Goal: Transaction & Acquisition: Book appointment/travel/reservation

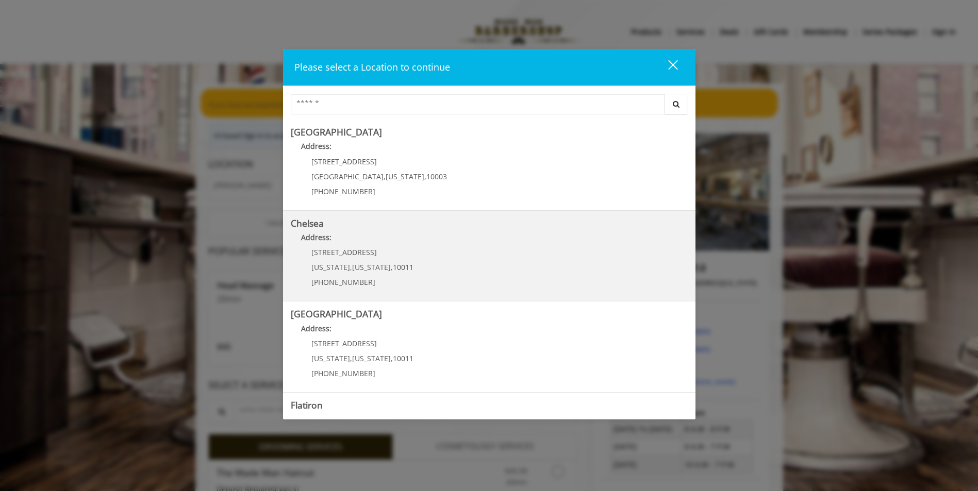
click at [450, 284] on link "Chelsea Address: [STREET_ADDRESS][US_STATE][US_STATE] (917) 639-3902" at bounding box center [489, 256] width 397 height 75
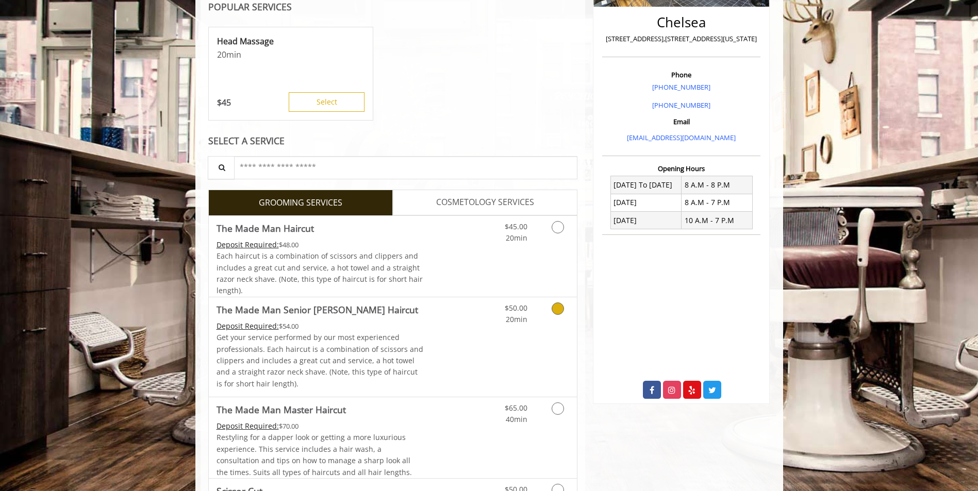
scroll to position [151, 0]
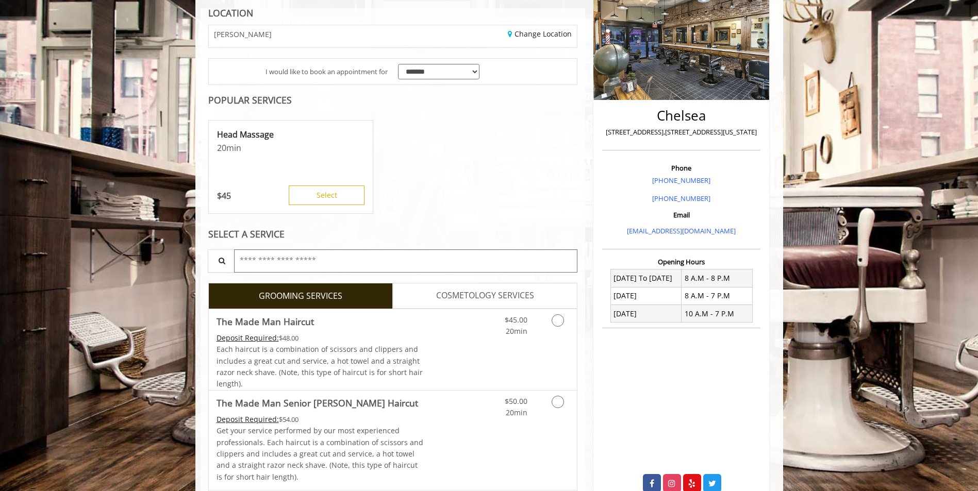
click at [331, 261] on input "text" at bounding box center [406, 260] width 344 height 23
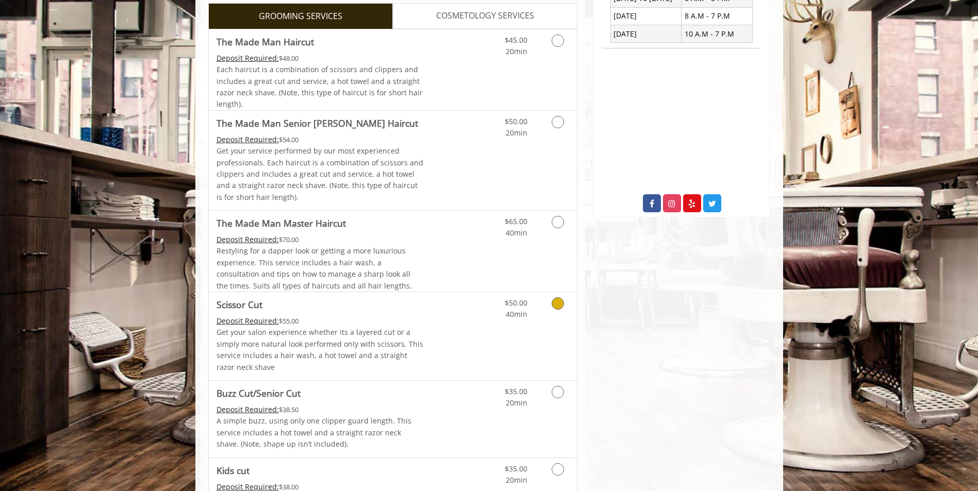
scroll to position [428, 0]
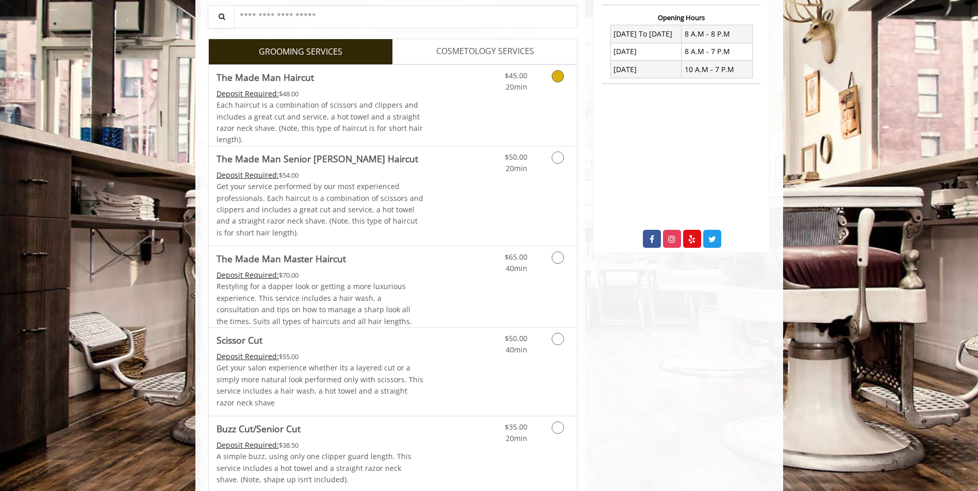
click at [464, 119] on link "Discounted Price" at bounding box center [453, 105] width 61 height 81
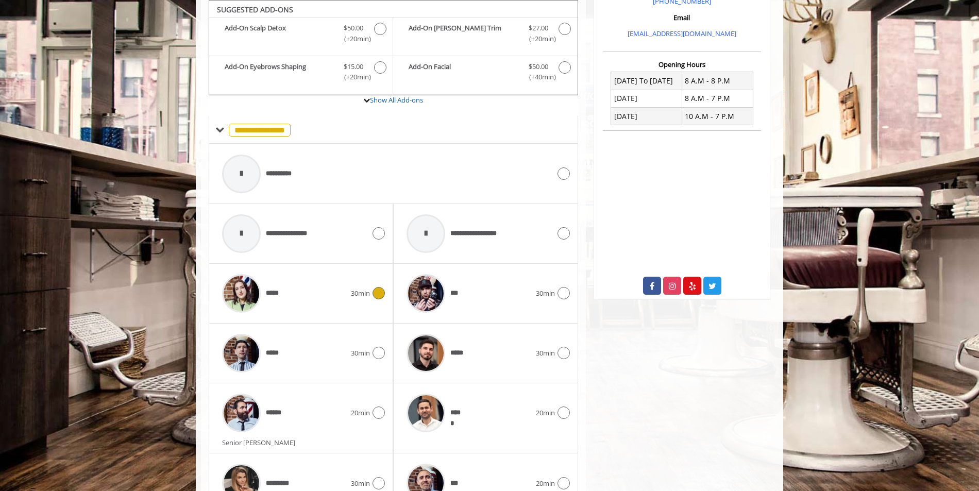
click at [332, 299] on div "*****" at bounding box center [284, 293] width 134 height 49
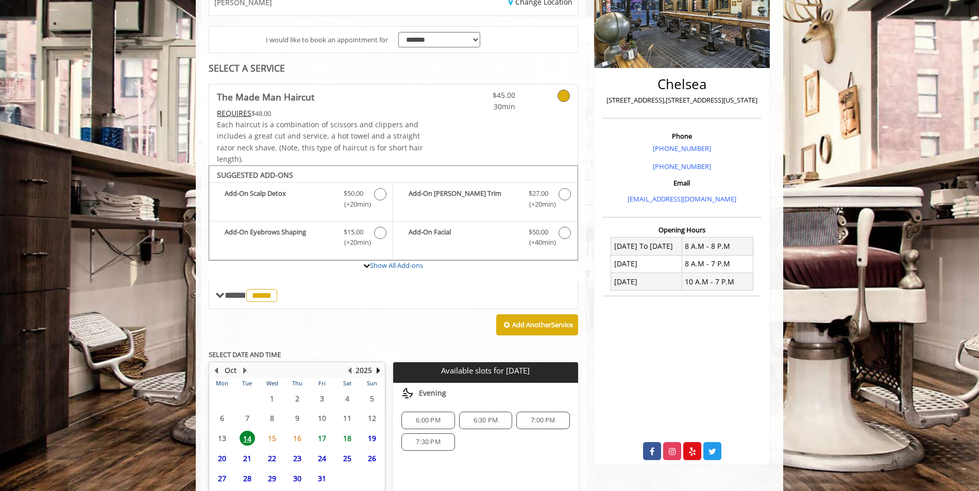
scroll to position [266, 0]
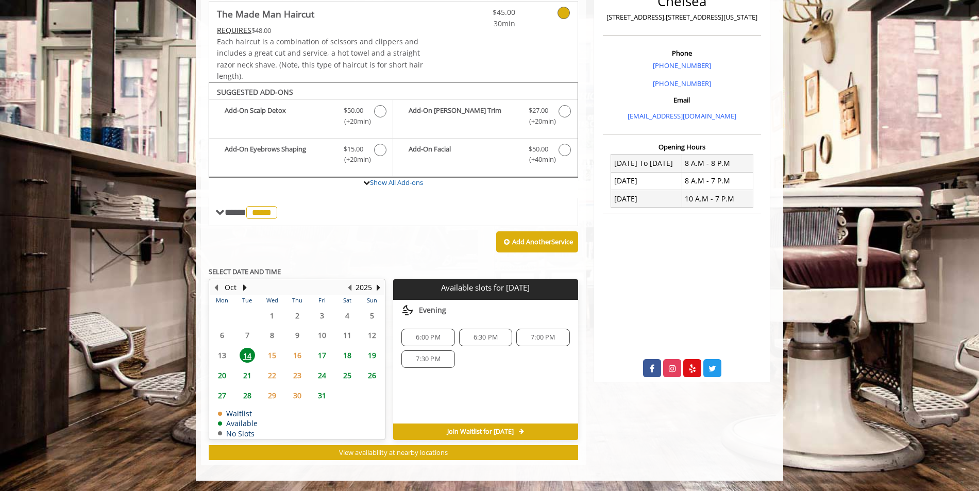
click at [435, 338] on span "6:00 PM" at bounding box center [428, 337] width 24 height 8
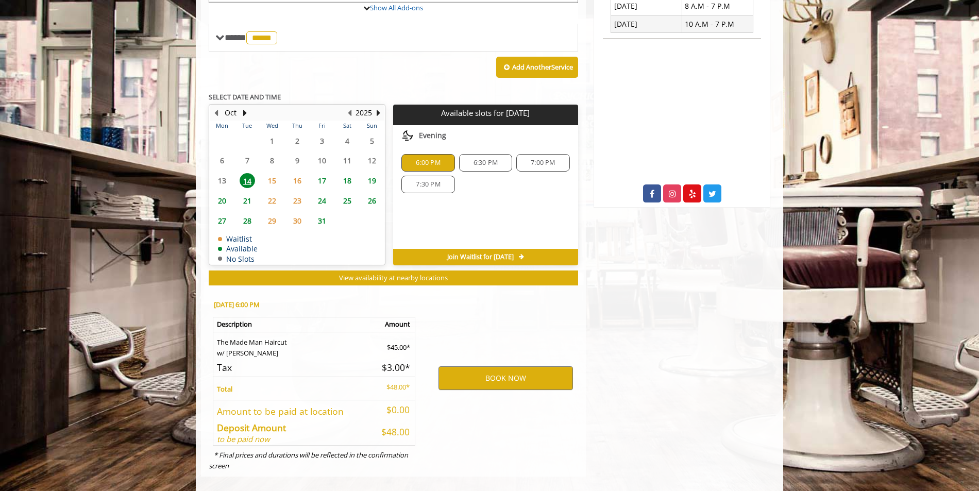
scroll to position [452, 0]
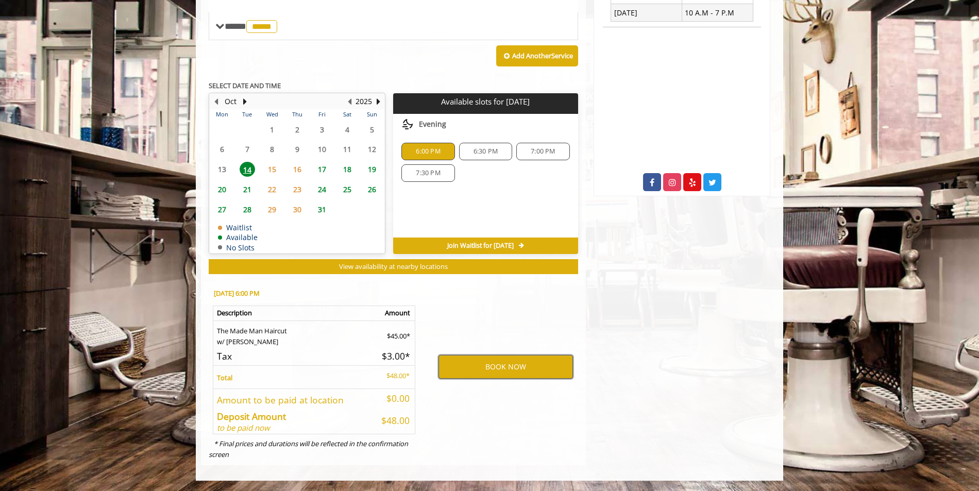
click at [510, 368] on button "BOOK NOW" at bounding box center [506, 367] width 135 height 24
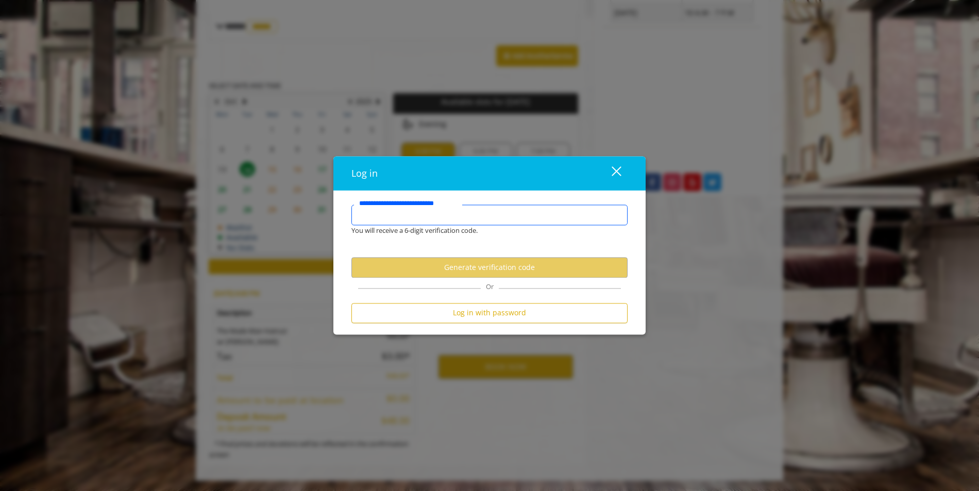
click at [473, 217] on input "**********" at bounding box center [489, 215] width 276 height 21
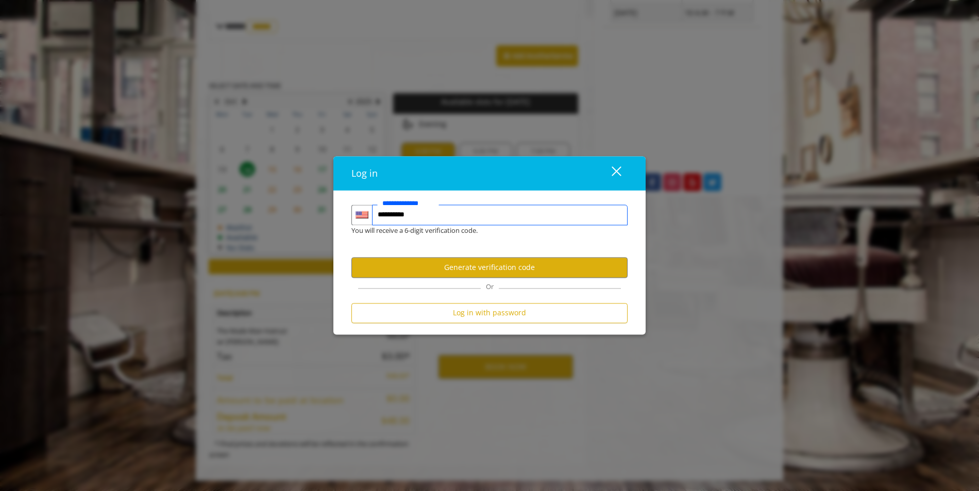
type input "**********"
drag, startPoint x: 466, startPoint y: 257, endPoint x: 470, endPoint y: 265, distance: 9.2
click at [466, 259] on button "Generate verification code" at bounding box center [489, 268] width 276 height 20
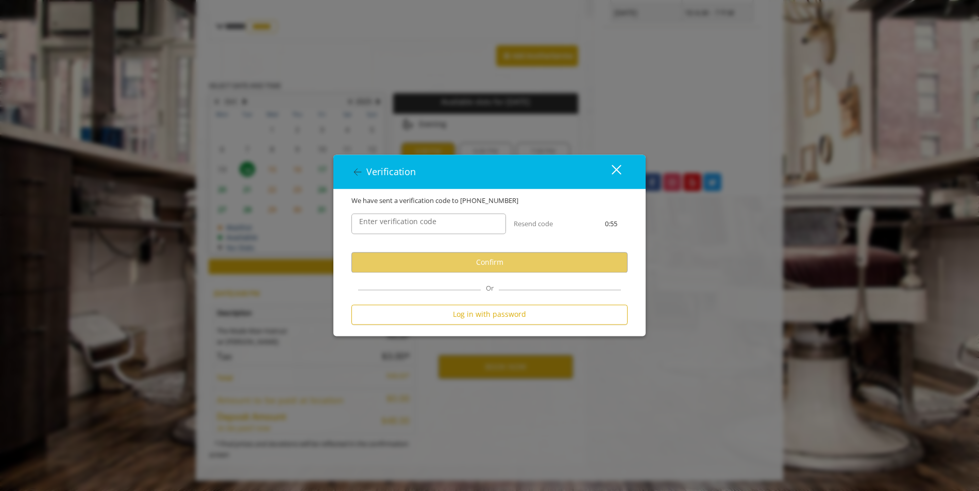
click at [399, 221] on label "Enter verification code" at bounding box center [398, 221] width 88 height 11
click at [399, 221] on input "Enter verification code" at bounding box center [428, 224] width 155 height 21
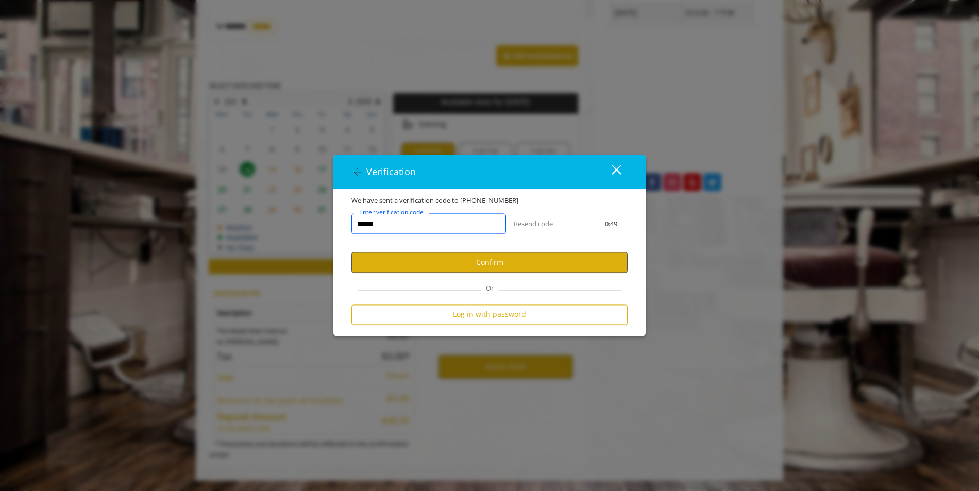
type input "******"
click at [523, 264] on button "Confirm" at bounding box center [489, 263] width 276 height 20
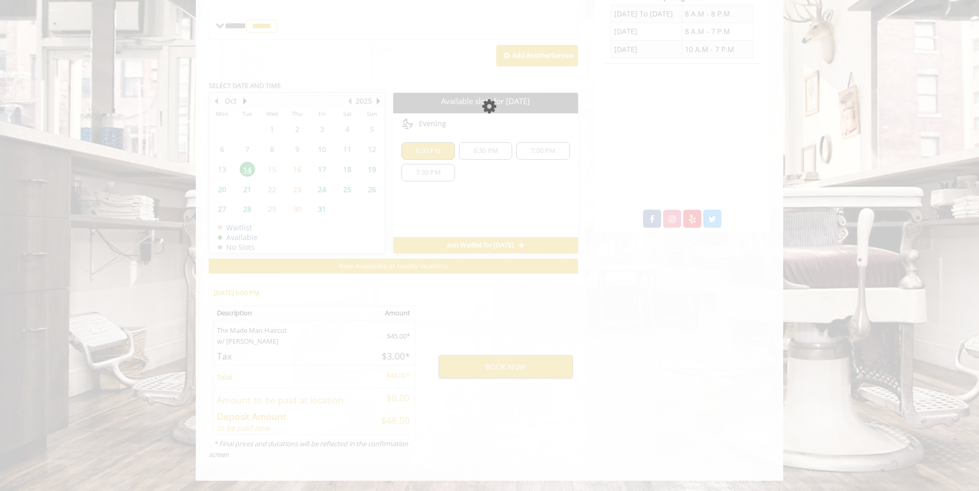
scroll to position [415, 0]
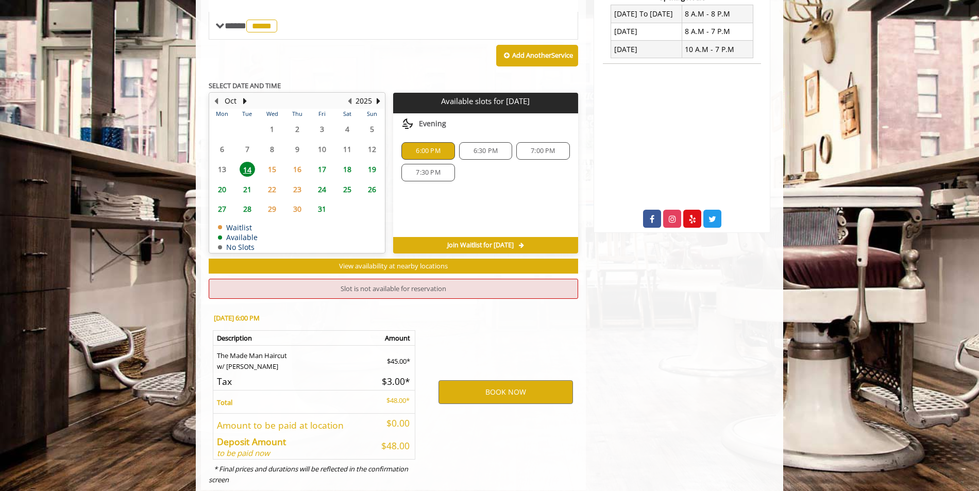
click at [481, 148] on span "6:30 PM" at bounding box center [486, 151] width 24 height 8
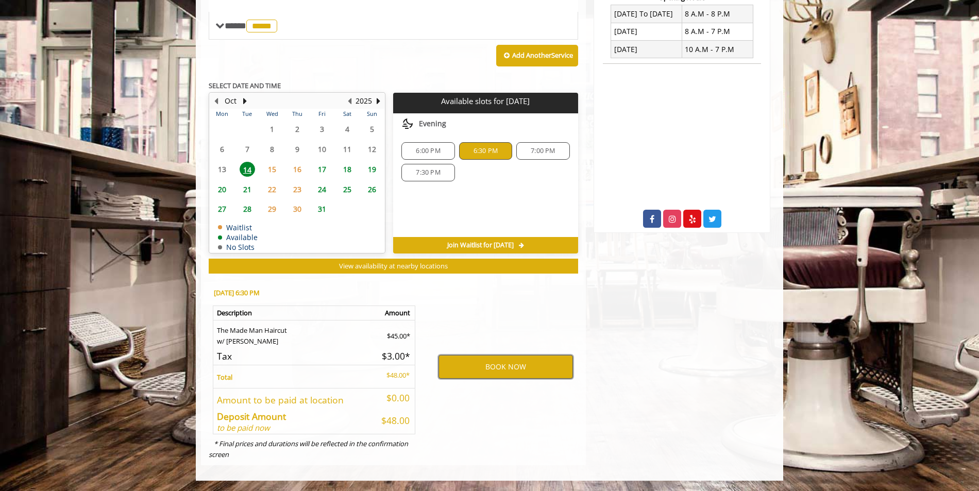
click at [497, 366] on button "BOOK NOW" at bounding box center [506, 367] width 135 height 24
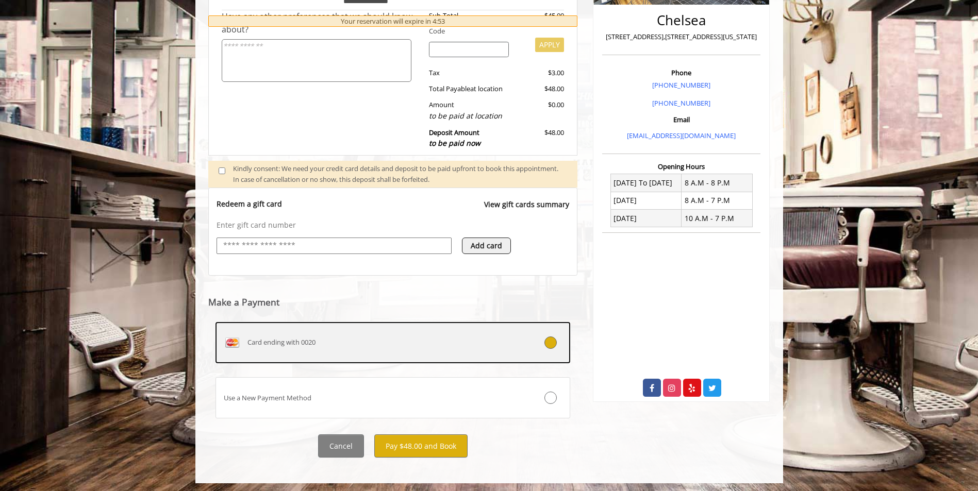
scroll to position [249, 0]
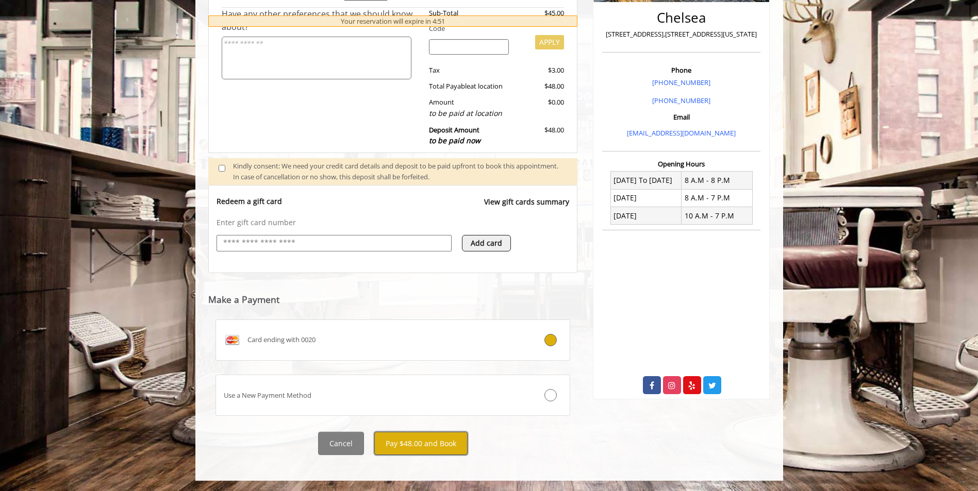
click at [435, 444] on button "Pay $48.00 and Book" at bounding box center [420, 443] width 93 height 23
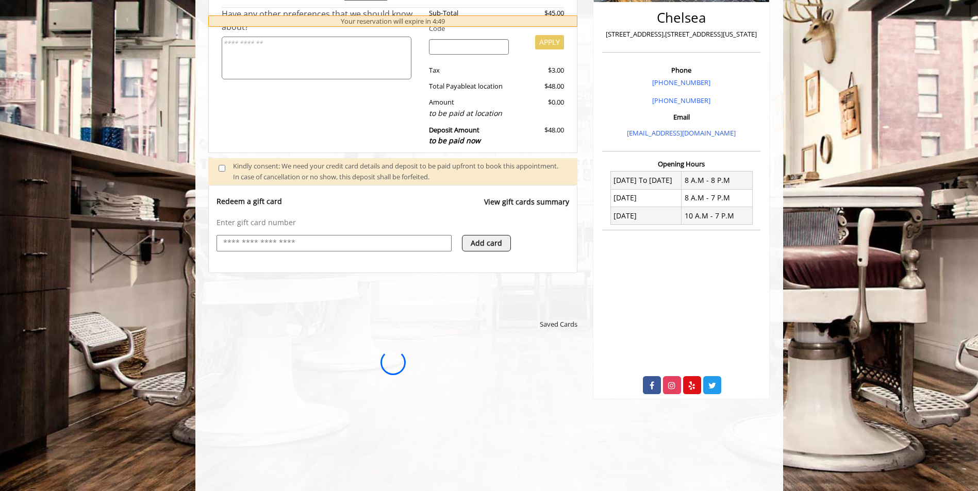
scroll to position [0, 0]
